Goal: Task Accomplishment & Management: Manage account settings

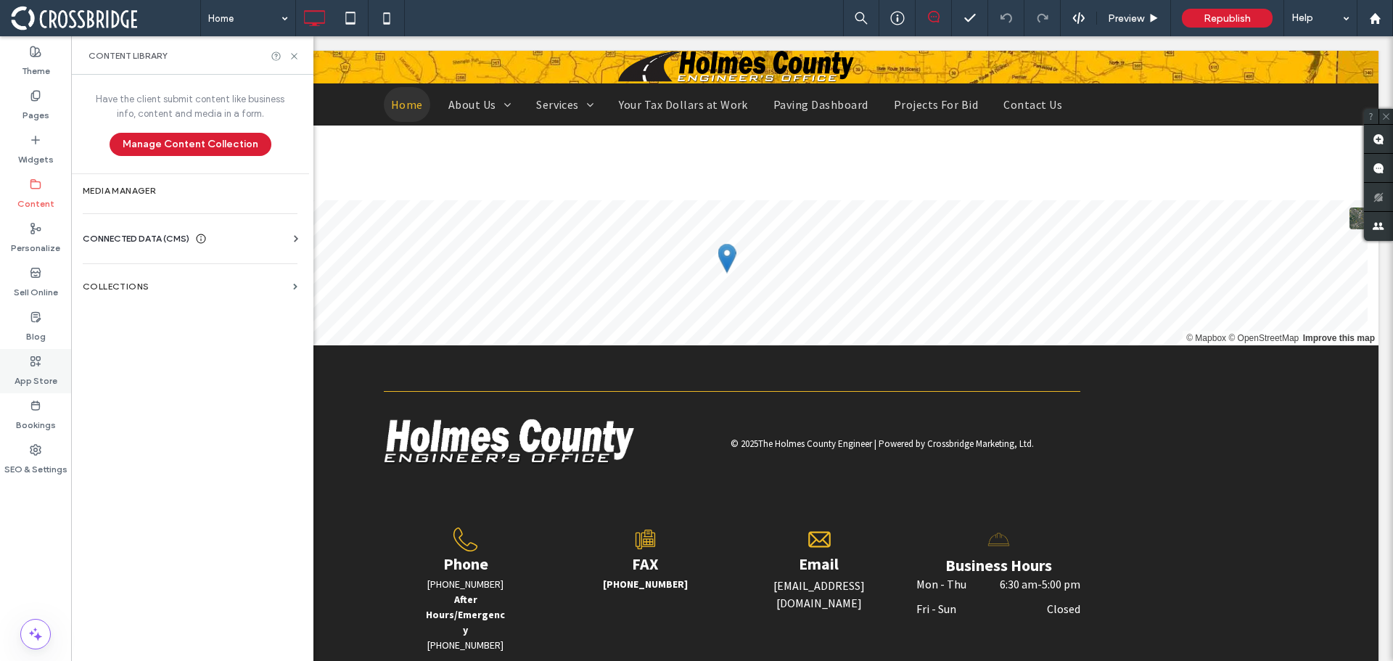
click at [42, 373] on label "App Store" at bounding box center [36, 377] width 43 height 20
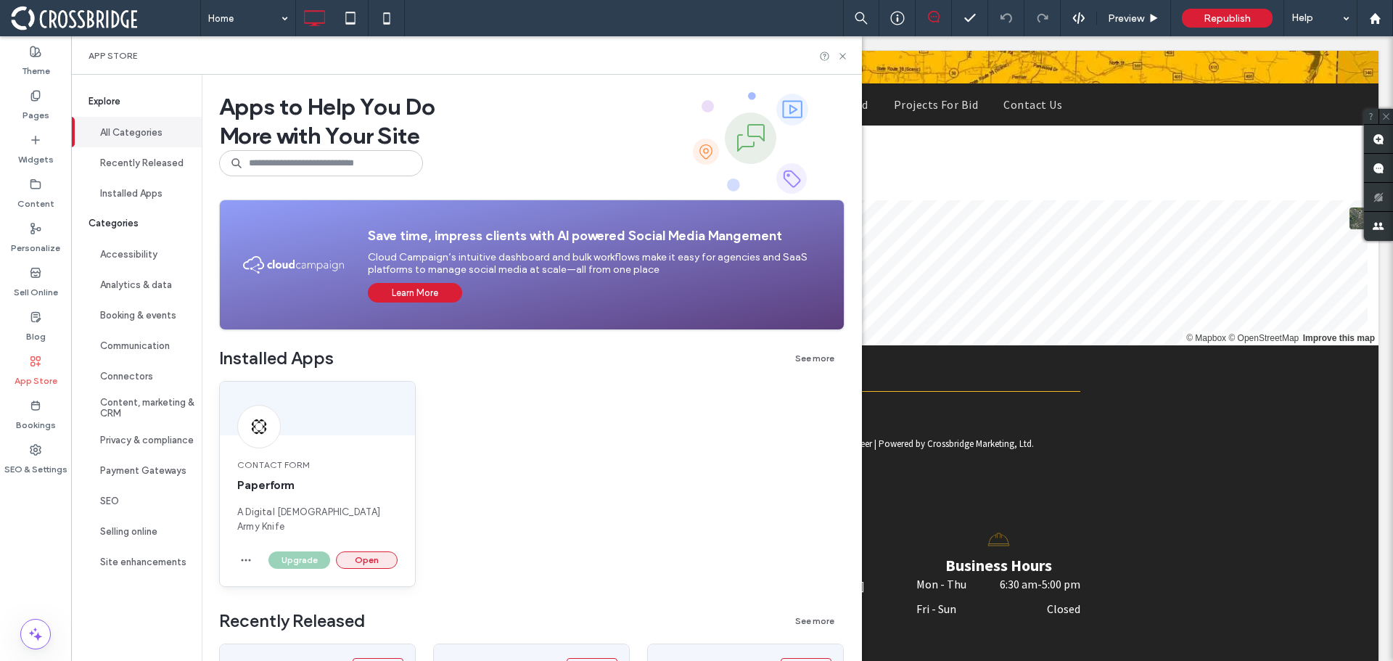
click at [387, 551] on button "Open" at bounding box center [367, 559] width 62 height 17
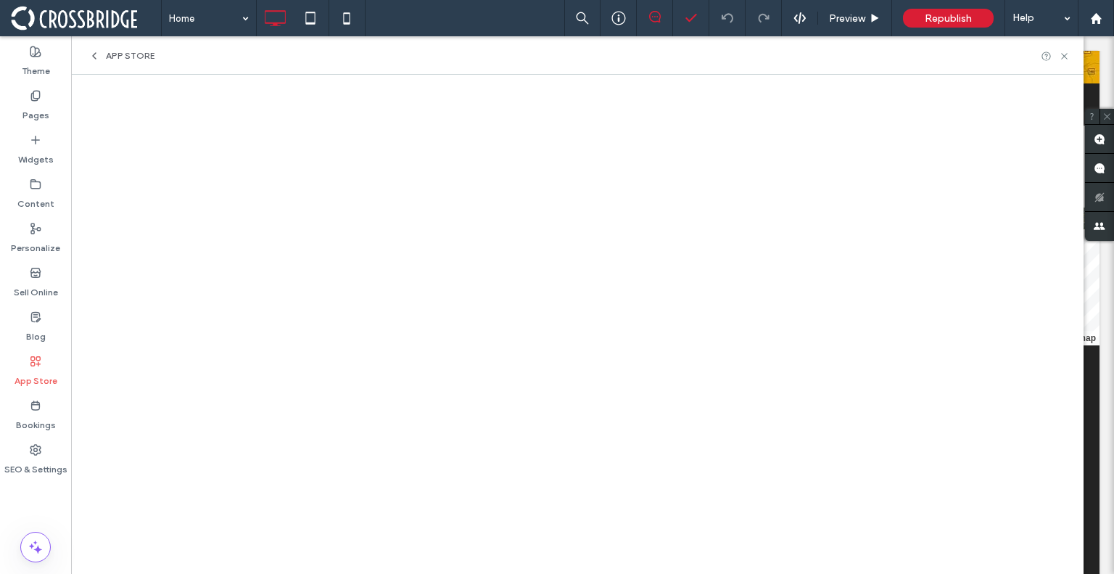
scroll to position [1412, 0]
click at [940, 18] on span "Republish" at bounding box center [948, 18] width 47 height 12
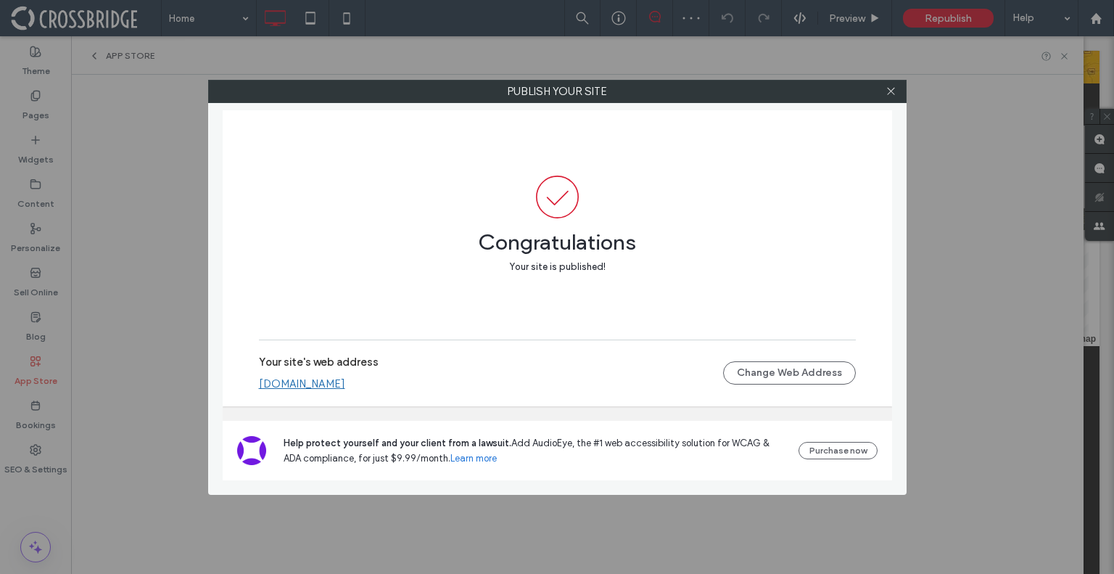
click at [446, 391] on div "Your site's web address holmes-county-engineer.crossbridgedev.com Change Web Ad…" at bounding box center [557, 373] width 597 height 46
click at [345, 387] on link "holmes-county-engineer.crossbridgedev.com" at bounding box center [302, 383] width 86 height 13
click at [894, 90] on icon at bounding box center [891, 91] width 11 height 11
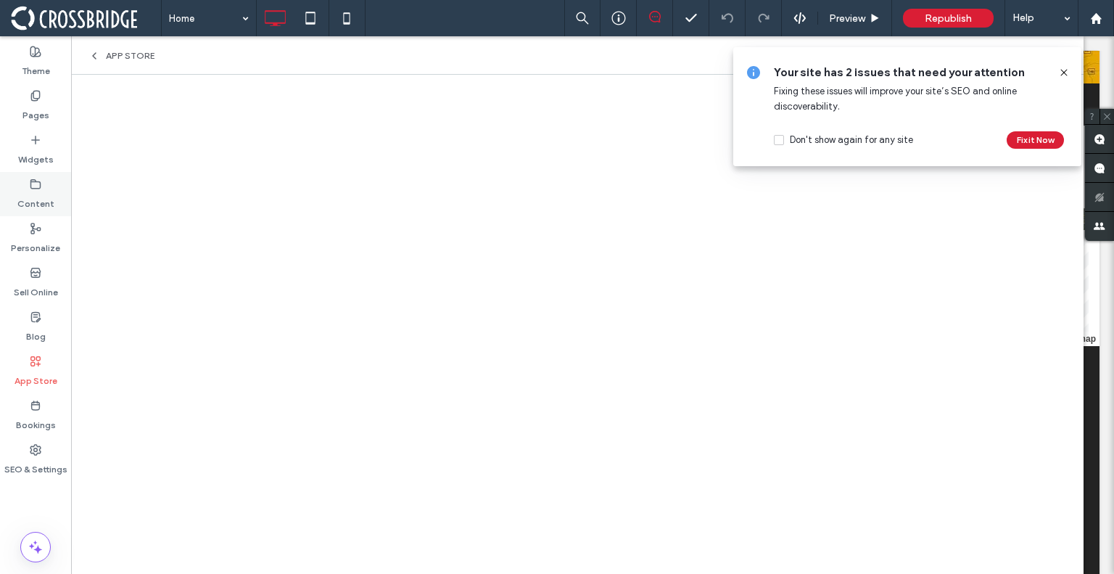
click at [38, 185] on icon at bounding box center [36, 184] width 12 height 12
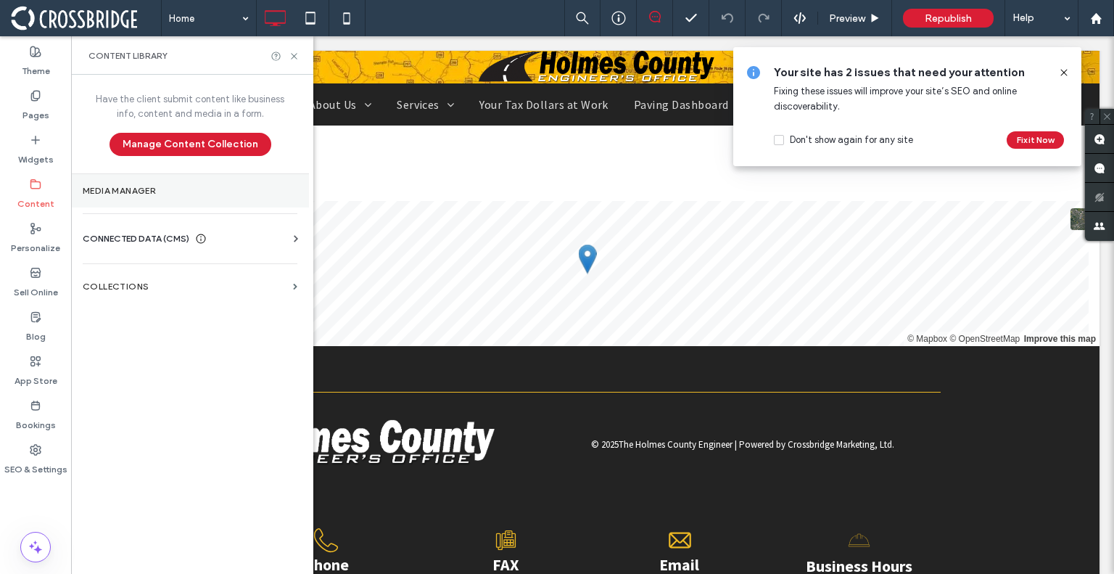
click at [119, 192] on label "Media Manager" at bounding box center [190, 191] width 215 height 10
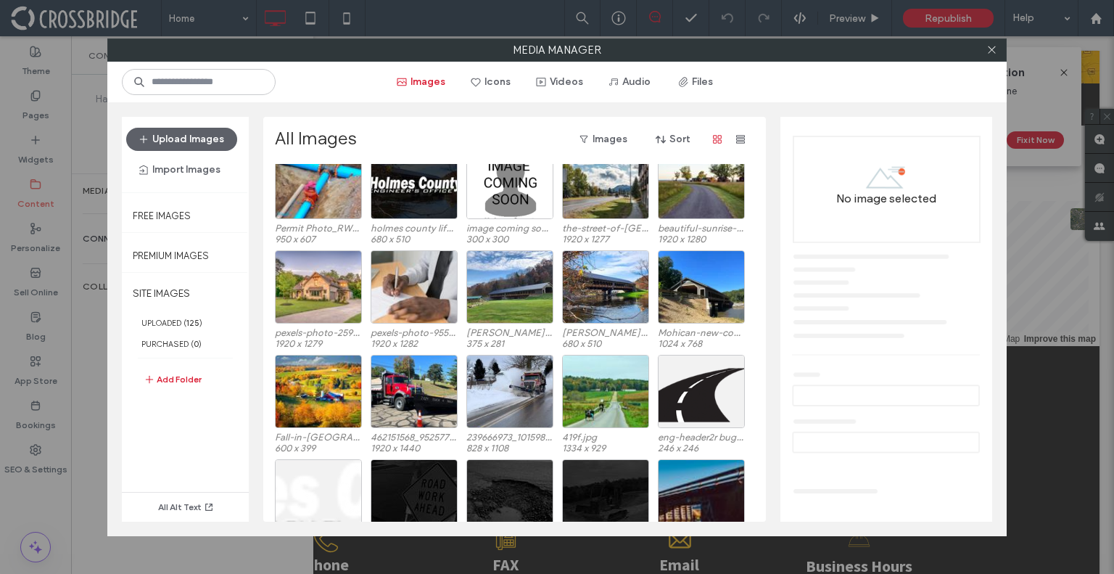
scroll to position [435, 0]
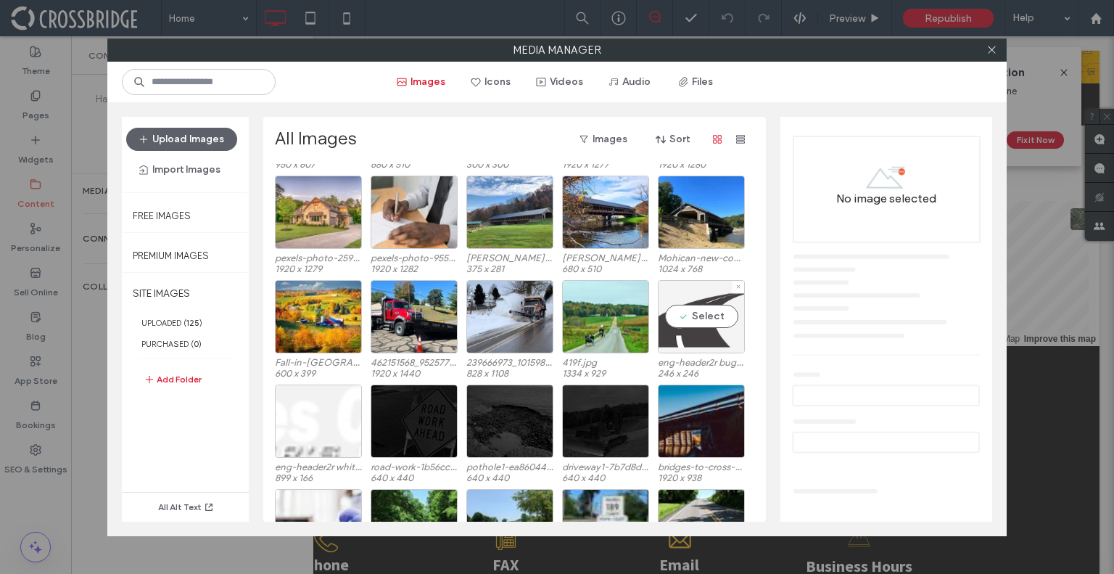
click at [694, 324] on div "Select" at bounding box center [701, 316] width 87 height 73
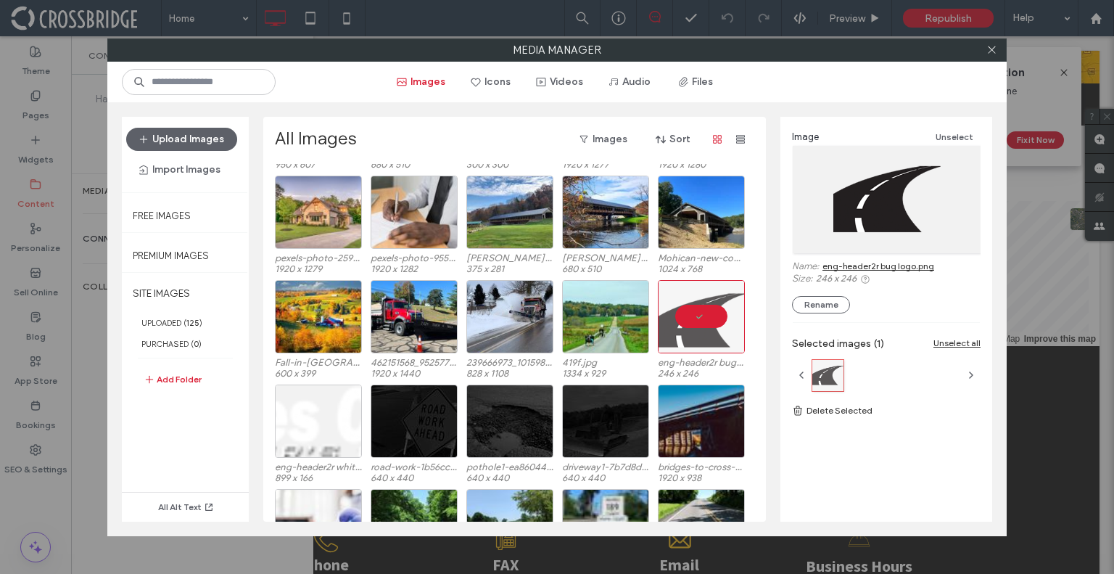
click at [843, 263] on link "eng-header2r bug logo.png" at bounding box center [879, 265] width 112 height 11
click at [993, 52] on icon at bounding box center [992, 49] width 11 height 11
